Goal: Information Seeking & Learning: Find specific fact

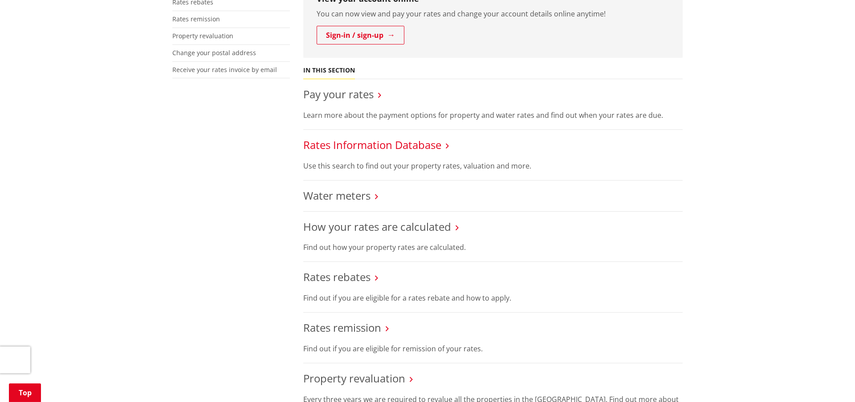
scroll to position [272, 0]
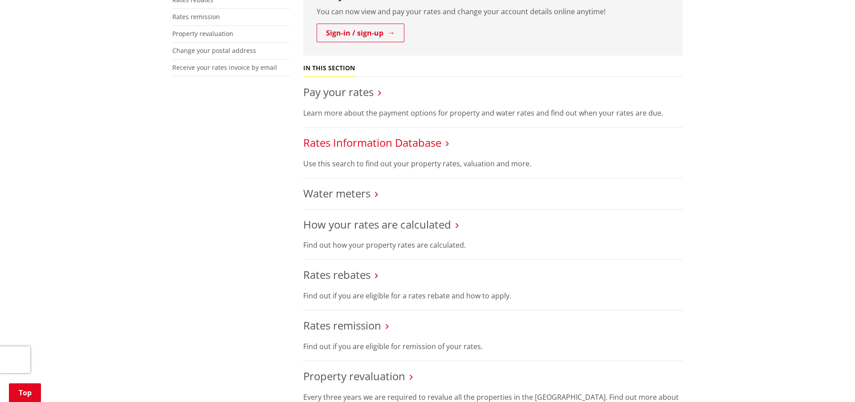
click at [368, 140] on link "Rates Information Database" at bounding box center [372, 142] width 138 height 15
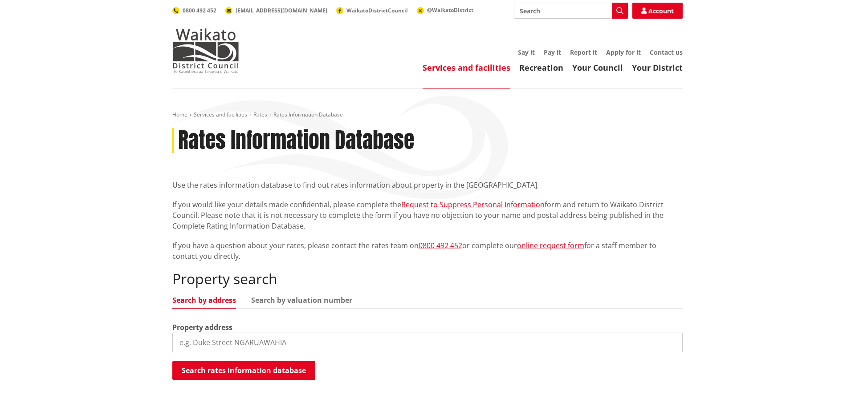
scroll to position [45, 0]
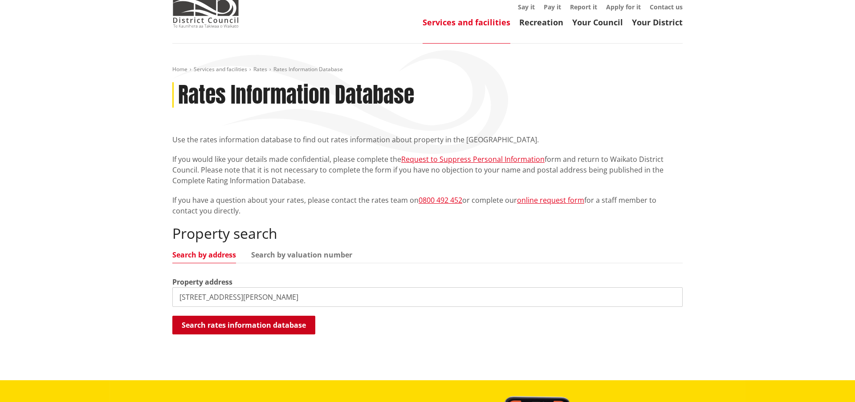
type input "8 Hodge Drive"
click at [256, 327] on button "Search rates information database" at bounding box center [243, 325] width 143 height 19
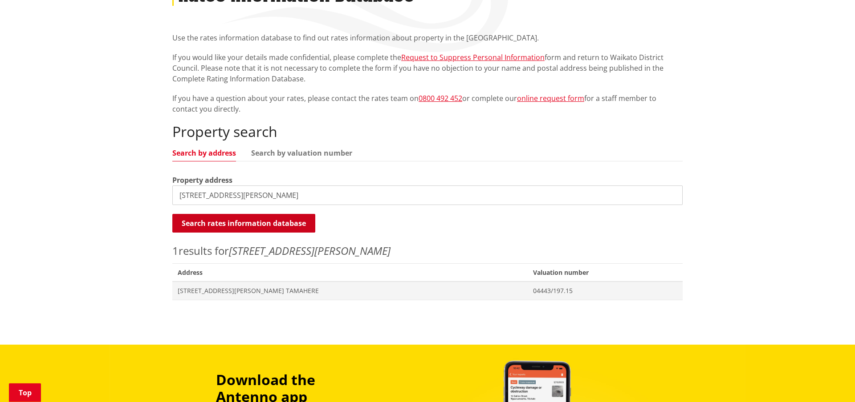
scroll to position [182, 0]
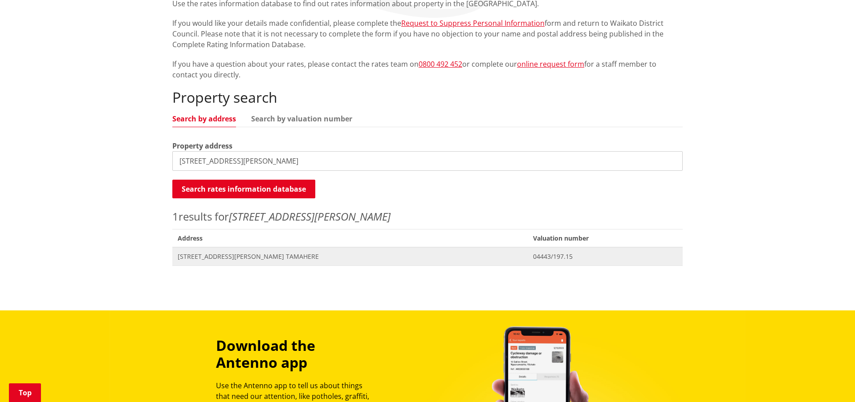
click at [231, 251] on span "Address 8 Hodge Drive TAMAHERE" at bounding box center [349, 256] width 355 height 18
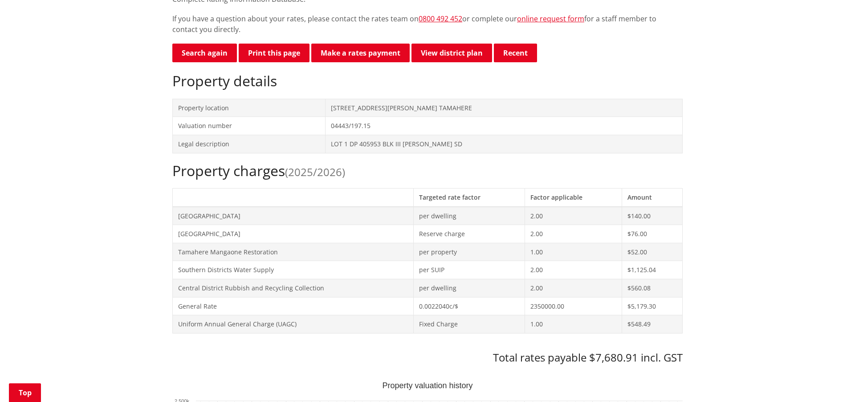
scroll to position [363, 0]
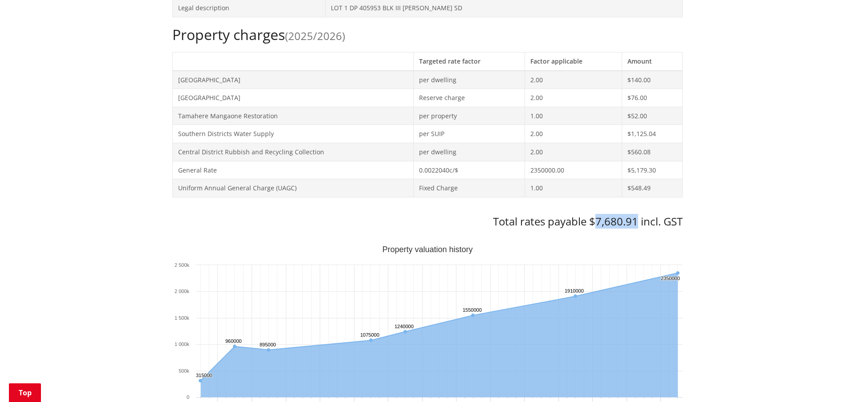
drag, startPoint x: 595, startPoint y: 222, endPoint x: 635, endPoint y: 222, distance: 40.5
click at [635, 222] on h3 "Total rates payable $7,680.91 incl. GST" at bounding box center [427, 221] width 510 height 13
copy h3 "7,680.91"
